Goal: Task Accomplishment & Management: Manage account settings

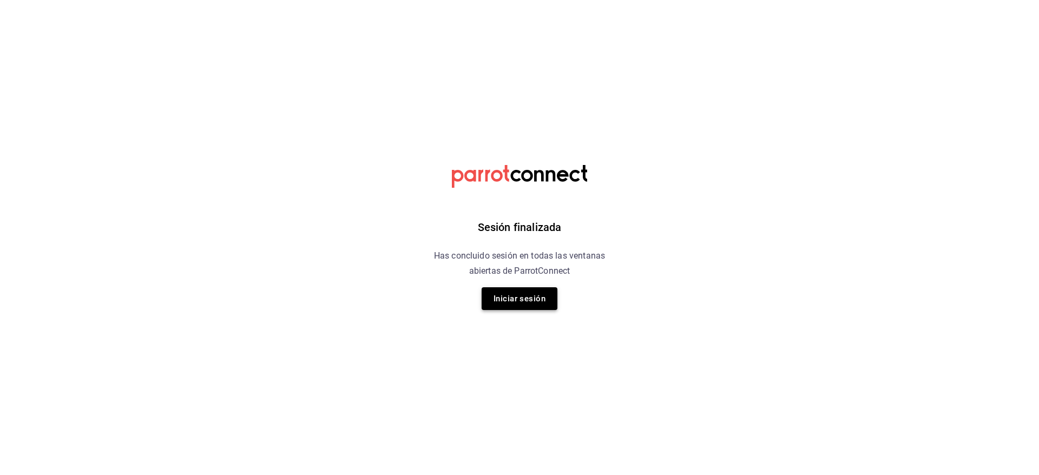
click at [519, 307] on button "Iniciar sesión" at bounding box center [519, 298] width 76 height 23
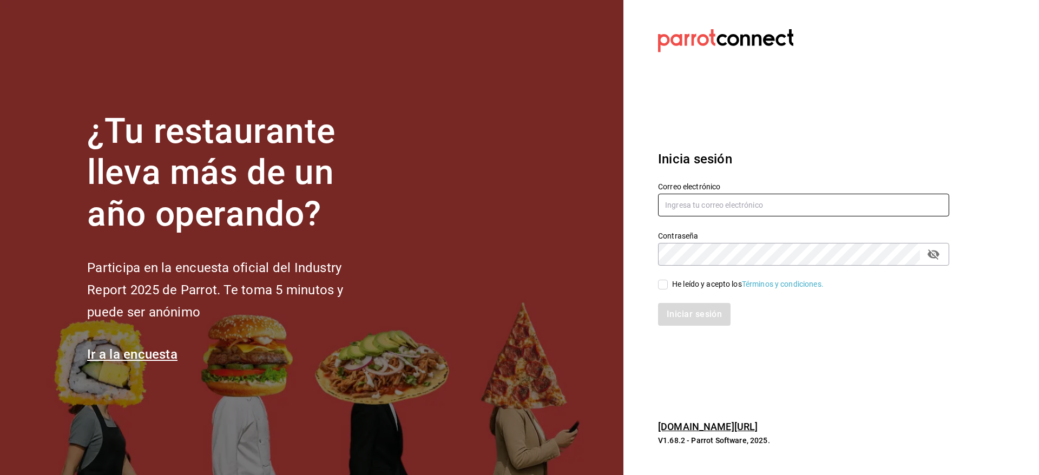
type input "[EMAIL_ADDRESS][DOMAIN_NAME]"
click at [666, 282] on input "He leído y acepto los Términos y condiciones." at bounding box center [663, 285] width 10 height 10
checkbox input "true"
click at [685, 307] on button "Iniciar sesión" at bounding box center [695, 314] width 74 height 23
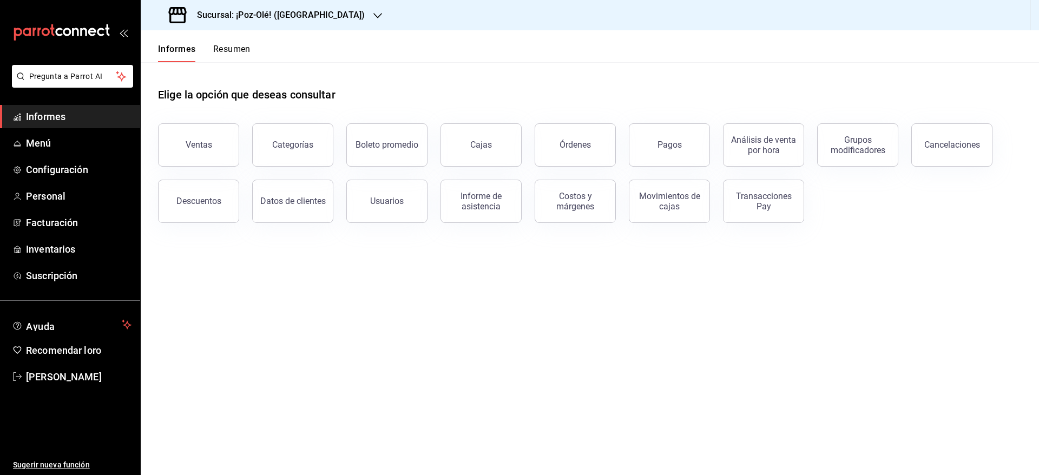
click at [286, 22] on div "Sucursal: ¡Poz-Olé! (La Loma)" at bounding box center [267, 15] width 237 height 30
click at [257, 70] on div "¡Poz-Olé! (Guillermo Valle)" at bounding box center [221, 70] width 145 height 11
click at [63, 194] on font "Personal" at bounding box center [45, 195] width 39 height 11
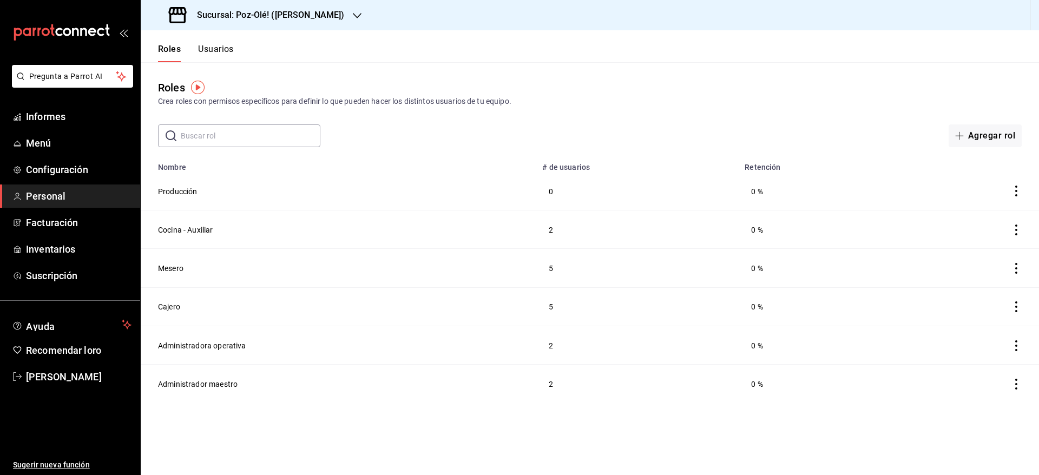
click at [223, 47] on font "Usuarios" at bounding box center [216, 49] width 36 height 10
